Goal: Task Accomplishment & Management: Use online tool/utility

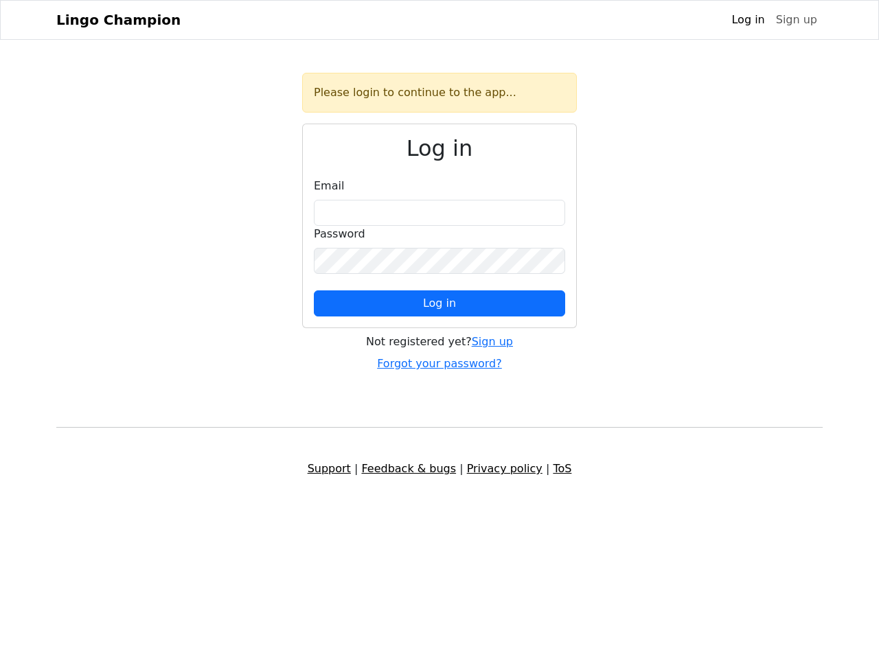
click at [440, 304] on span "Log in" at bounding box center [439, 303] width 33 height 13
